Goal: Transaction & Acquisition: Register for event/course

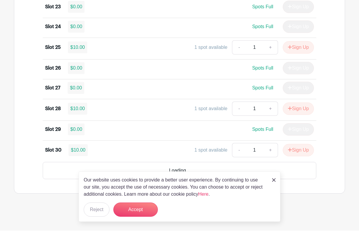
scroll to position [902, 0]
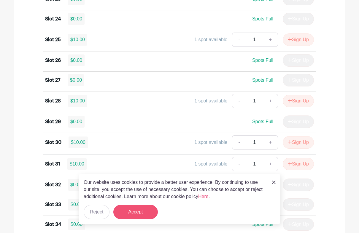
click at [145, 207] on button "Accept" at bounding box center [135, 212] width 44 height 14
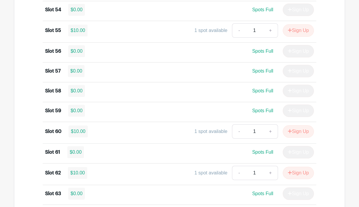
scroll to position [1532, 0]
click at [298, 37] on button "Sign Up" at bounding box center [297, 30] width 31 height 12
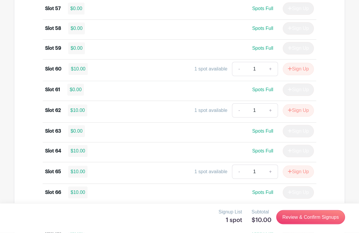
scroll to position [1595, 0]
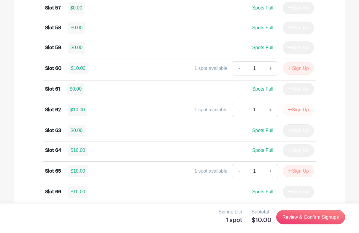
click at [300, 116] on button "Sign Up" at bounding box center [297, 110] width 31 height 12
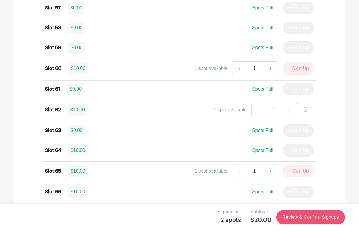
click at [317, 207] on link "Review & Confirm Signups" at bounding box center [310, 217] width 69 height 14
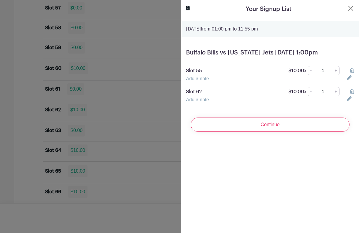
click at [294, 132] on input "Continue" at bounding box center [270, 125] width 159 height 14
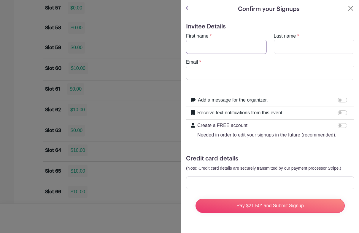
click at [251, 42] on input "First name" at bounding box center [226, 47] width 81 height 14
type input "[EMAIL_ADDRESS][DOMAIN_NAME]"
type input "Wolf"
type input "[PERSON_NAME]"
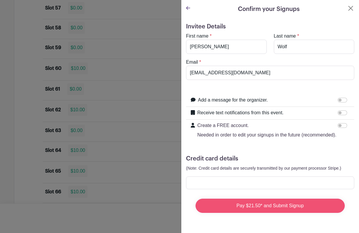
click at [268, 206] on input "Pay $21.50* and Submit Signup" at bounding box center [269, 206] width 149 height 14
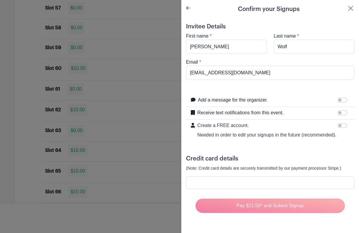
click at [282, 207] on div "Pay $21.50* and Submit Signup" at bounding box center [270, 206] width 159 height 24
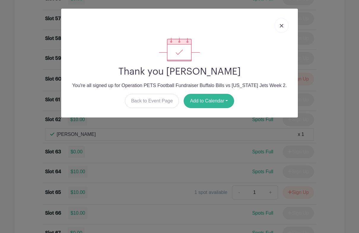
click at [218, 103] on button "Add to Calendar" at bounding box center [208, 101] width 50 height 14
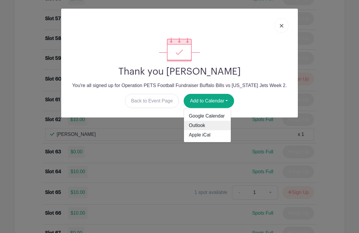
click at [206, 126] on link "Outlook" at bounding box center [207, 125] width 47 height 9
